Goal: Check status

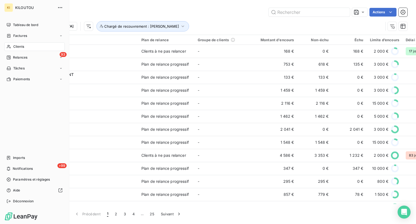
click at [14, 47] on span "Clients" at bounding box center [18, 46] width 11 height 5
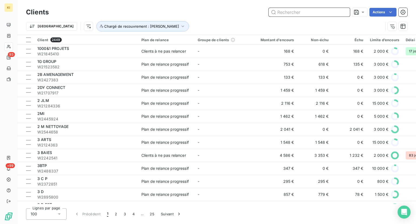
click at [301, 11] on input "text" at bounding box center [309, 12] width 81 height 9
paste input "W2463948"
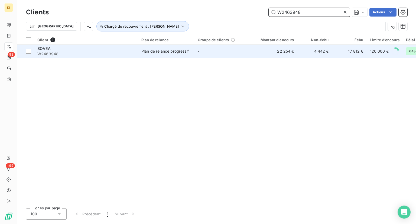
type input "W2463948"
click at [128, 54] on span "W2463948" at bounding box center [85, 53] width 97 height 5
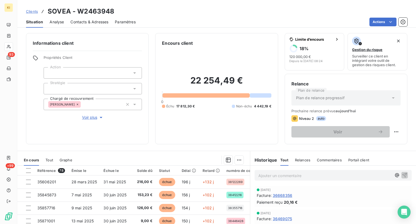
click at [319, 161] on span "Commentaires" at bounding box center [329, 160] width 25 height 4
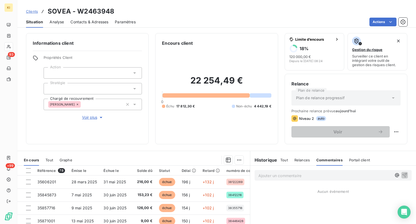
click at [267, 174] on p "Ajouter un commentaire ﻿" at bounding box center [324, 175] width 133 height 7
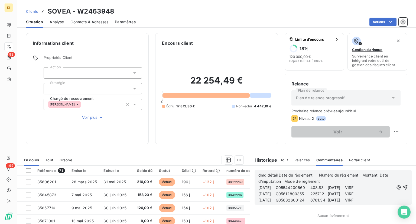
click at [276, 175] on span "dmd détail Date du règlement Numéro du règlement Montant Date d'imputation Mode…" at bounding box center [323, 177] width 131 height 11
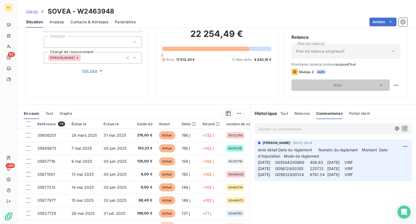
scroll to position [54, 0]
